Goal: Find specific page/section: Find specific page/section

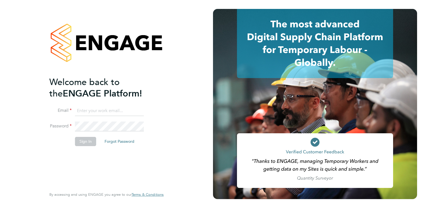
type input "connor.campbell@vgcgroup.co.uk"
click at [89, 141] on button "Sign In" at bounding box center [85, 141] width 21 height 9
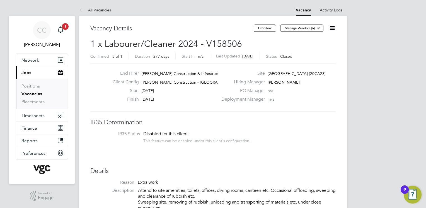
click at [31, 73] on button "Current page: Jobs" at bounding box center [42, 72] width 52 height 12
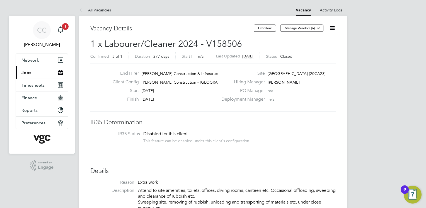
click at [36, 74] on button "Current page: Jobs" at bounding box center [42, 72] width 52 height 12
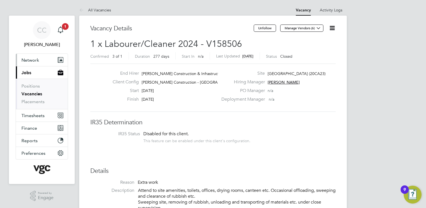
click at [39, 61] on button "Network" at bounding box center [42, 60] width 52 height 12
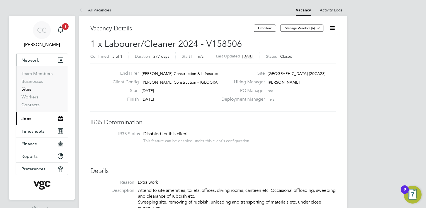
click at [28, 90] on link "Sites" at bounding box center [26, 88] width 10 height 5
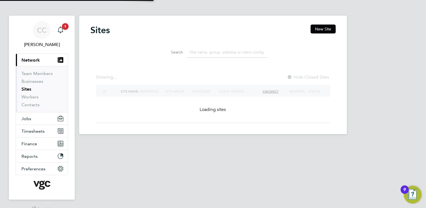
click at [208, 54] on input at bounding box center [227, 52] width 81 height 11
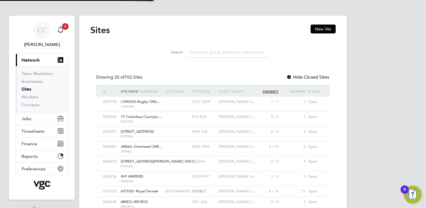
click at [209, 52] on input at bounding box center [227, 52] width 81 height 11
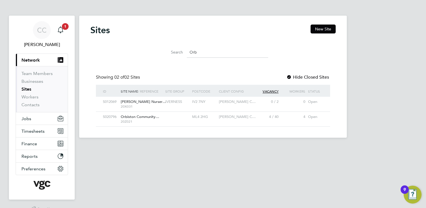
type input "Orb"
click at [140, 116] on span "Orbiston Community…" at bounding box center [140, 116] width 38 height 5
click at [138, 117] on span "Orbiston Community…" at bounding box center [140, 116] width 38 height 5
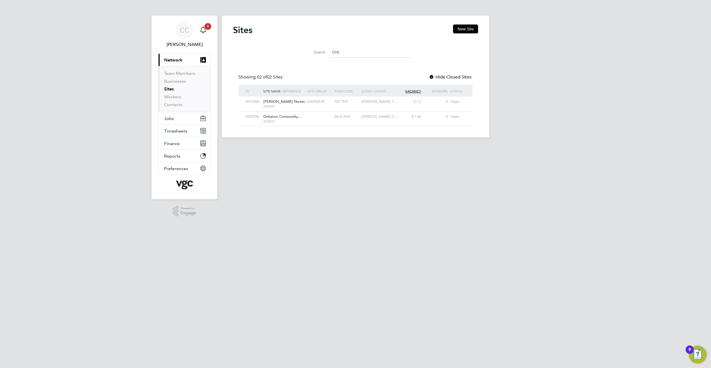
click at [202, 31] on icon "Main navigation" at bounding box center [203, 29] width 7 height 7
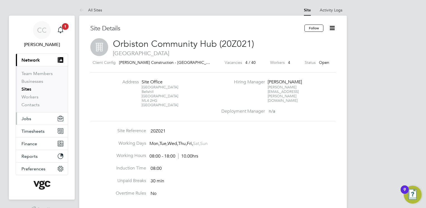
click at [34, 118] on button "Jobs" at bounding box center [42, 118] width 52 height 12
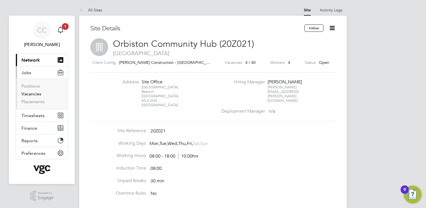
click at [36, 92] on link "Vacancies" at bounding box center [31, 93] width 20 height 5
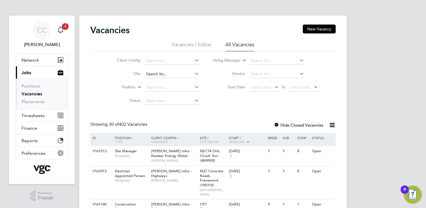
click at [166, 73] on input at bounding box center [171, 74] width 55 height 8
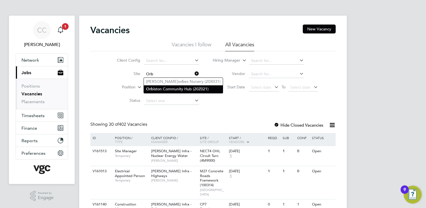
click at [173, 87] on li "Orb iston Community Hub (20Z021)" at bounding box center [183, 89] width 79 height 8
type input "Orbiston Community Hub (20Z021)"
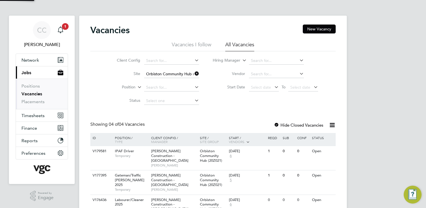
click at [230, 103] on div "Client Config Site Orbiston Community Hub (20Z021) Position Status Hiring Manag…" at bounding box center [212, 79] width 245 height 56
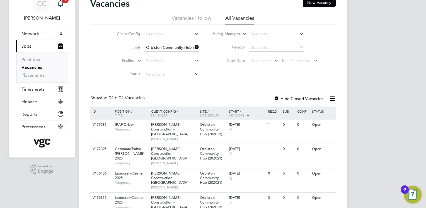
scroll to position [28, 0]
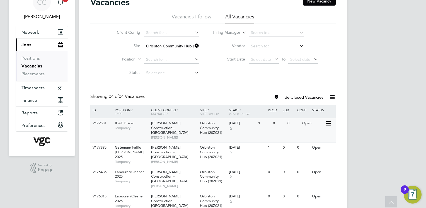
click at [209, 131] on span "Orbiston Community Hub (20Z021)" at bounding box center [211, 128] width 22 height 14
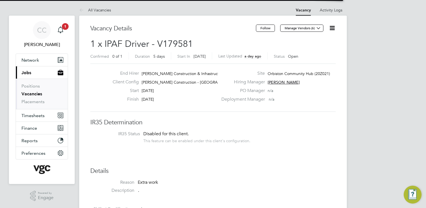
scroll to position [16, 39]
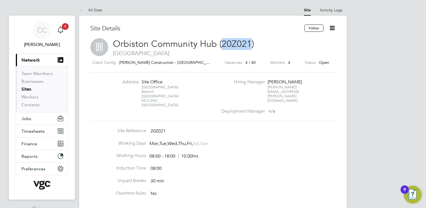
drag, startPoint x: 250, startPoint y: 43, endPoint x: 222, endPoint y: 44, distance: 27.6
click at [222, 44] on span "Orbiston Community Hub (20Z021)" at bounding box center [183, 43] width 141 height 11
copy span "20Z021"
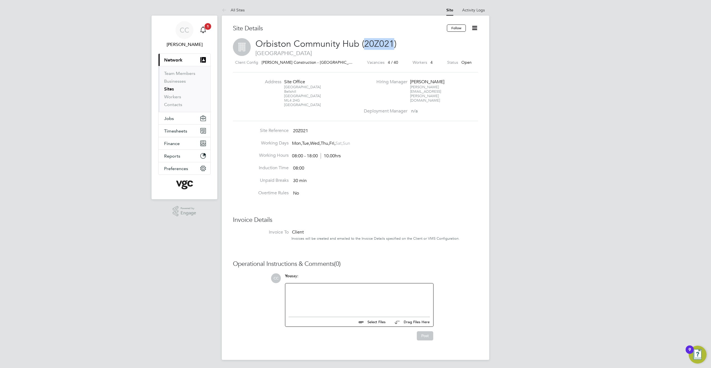
click at [207, 28] on span "1" at bounding box center [208, 26] width 7 height 7
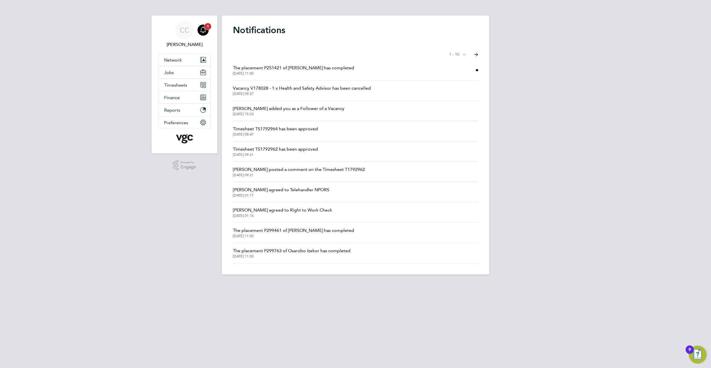
click at [210, 26] on span "1" at bounding box center [208, 26] width 7 height 7
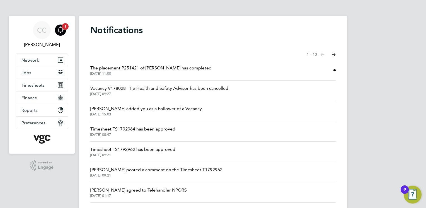
drag, startPoint x: 56, startPoint y: 31, endPoint x: 61, endPoint y: 31, distance: 5.0
click at [56, 31] on div "Main navigation" at bounding box center [60, 30] width 11 height 11
